Goal: Information Seeking & Learning: Learn about a topic

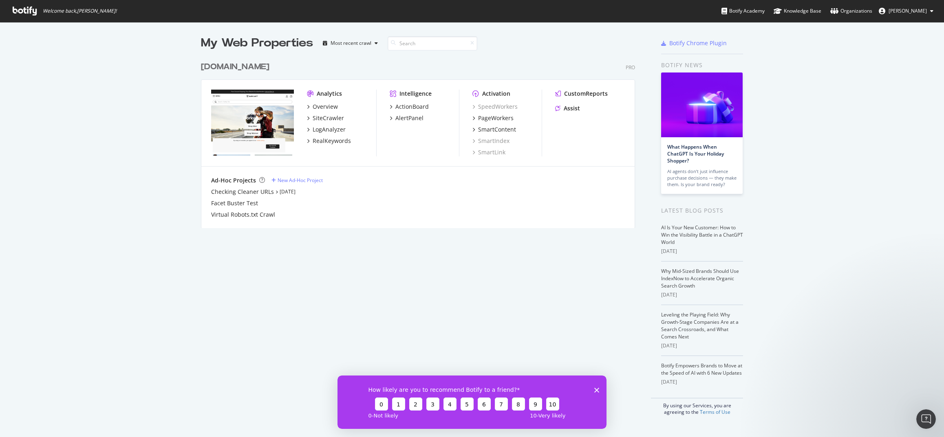
click at [594, 389] on div "How likely are you to recommend Botify to a friend? 0 1 2 3 4 5 6 7 8 9 10 0 - …" at bounding box center [472, 401] width 269 height 53
click at [930, 420] on div "Open Intercom Messenger" at bounding box center [925, 418] width 27 height 27
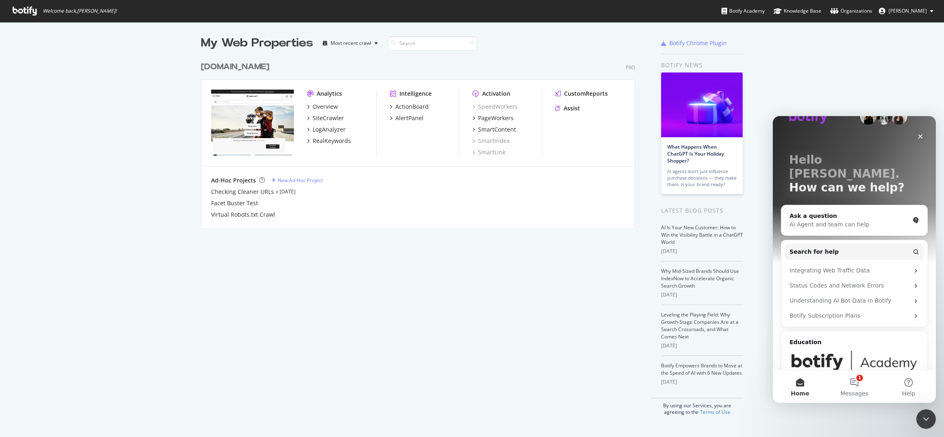
scroll to position [41, 0]
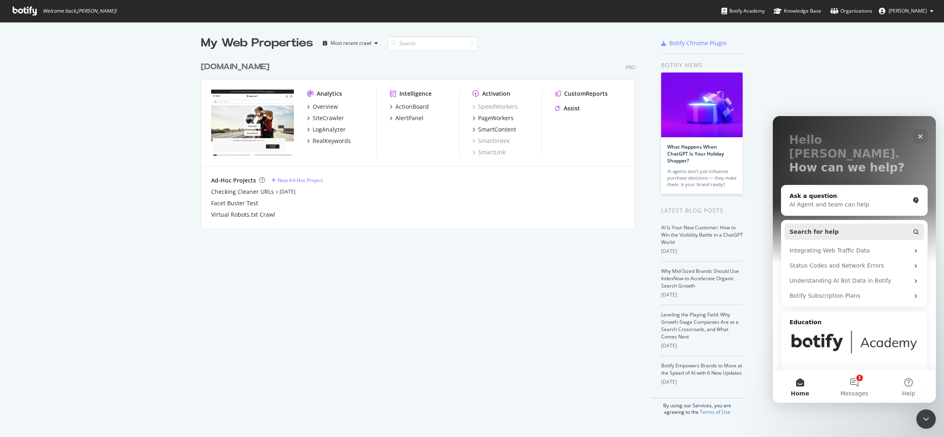
click at [835, 224] on button "Search for help" at bounding box center [854, 232] width 139 height 16
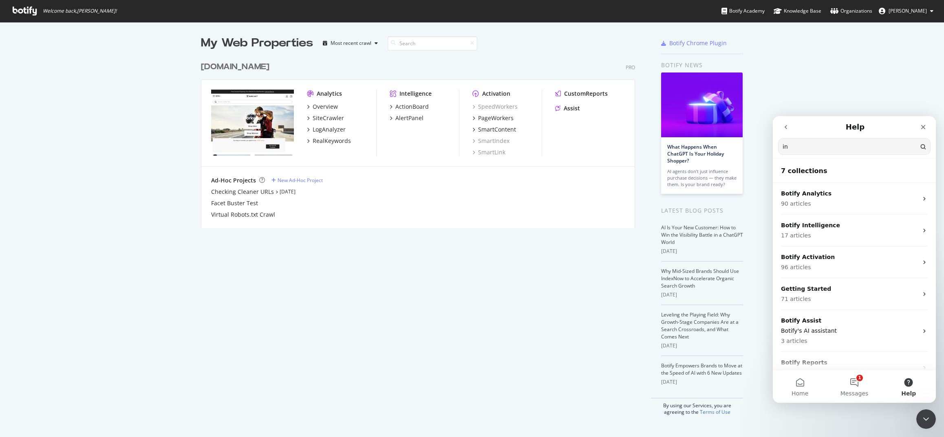
type input "i"
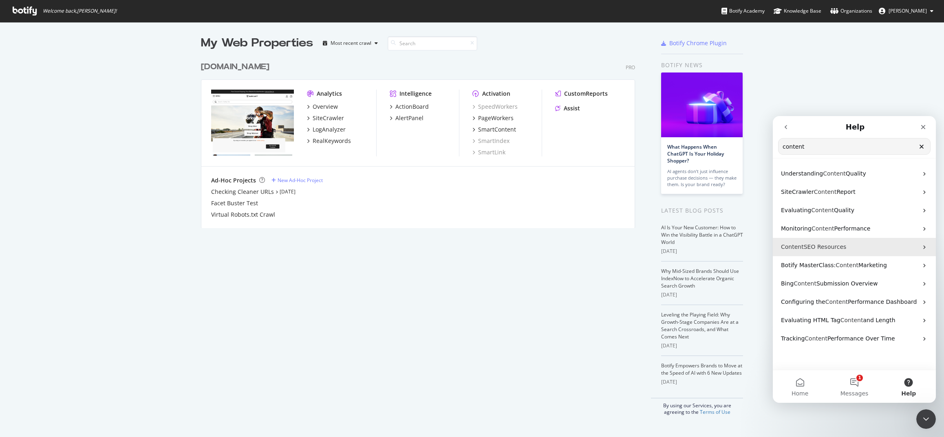
type input "content"
click at [844, 246] on p "Content SEO Resources" at bounding box center [849, 247] width 137 height 9
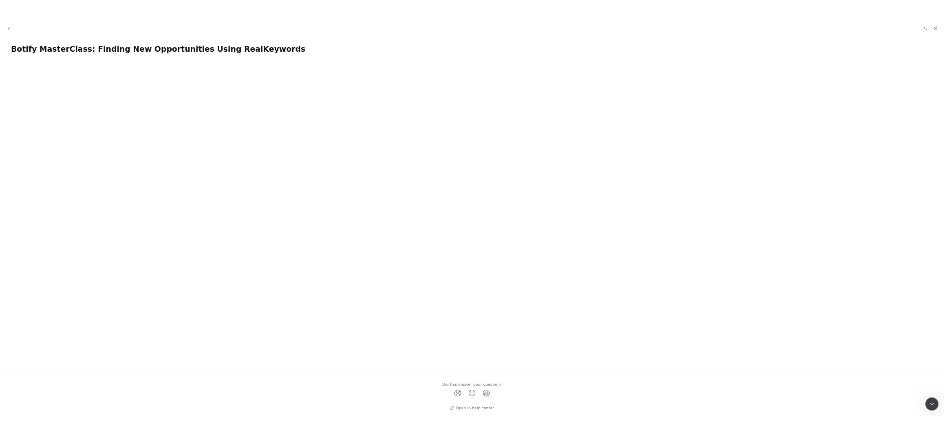
scroll to position [431, 932]
